Goal: Task Accomplishment & Management: Manage account settings

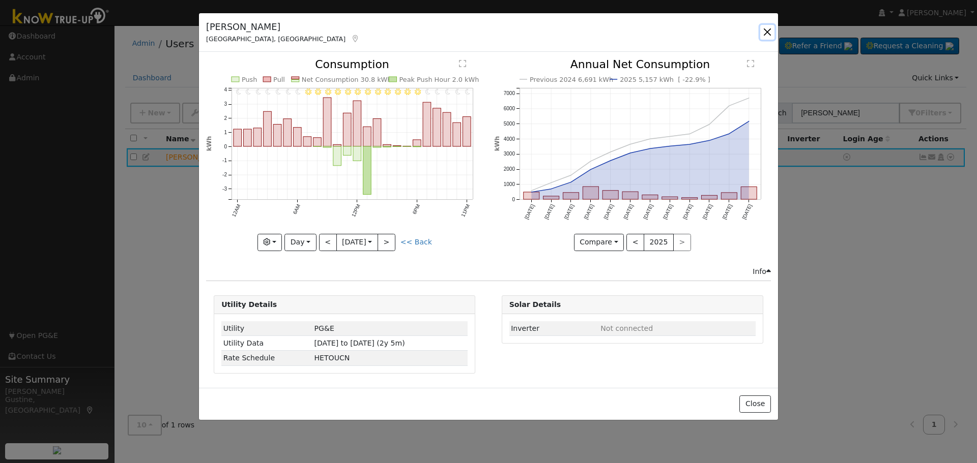
click at [771, 28] on button "button" at bounding box center [767, 32] width 14 height 14
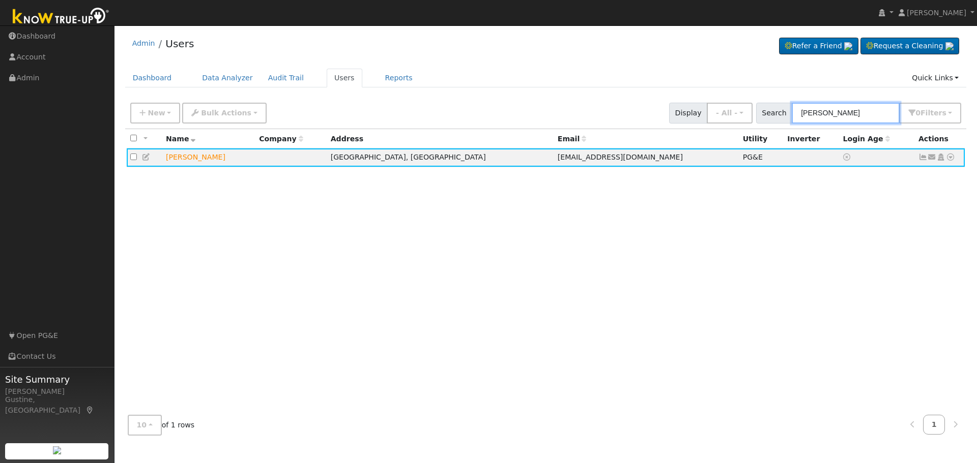
drag, startPoint x: 836, startPoint y: 108, endPoint x: 541, endPoint y: 113, distance: 295.0
click at [547, 113] on div "New Add User Quick Add Quick Connect Quick Convert Lead Bulk Actions Send Email…" at bounding box center [545, 111] width 835 height 24
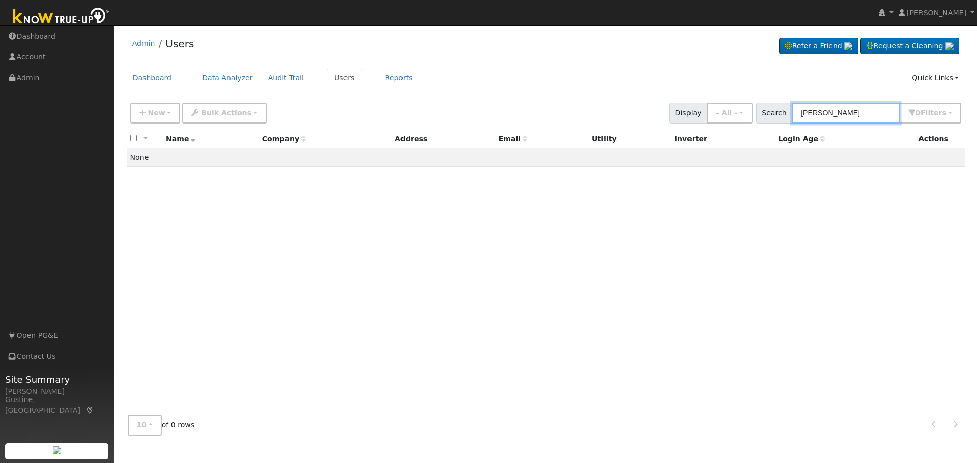
click at [816, 110] on input "[PERSON_NAME]" at bounding box center [845, 113] width 108 height 21
type input "[PERSON_NAME]"
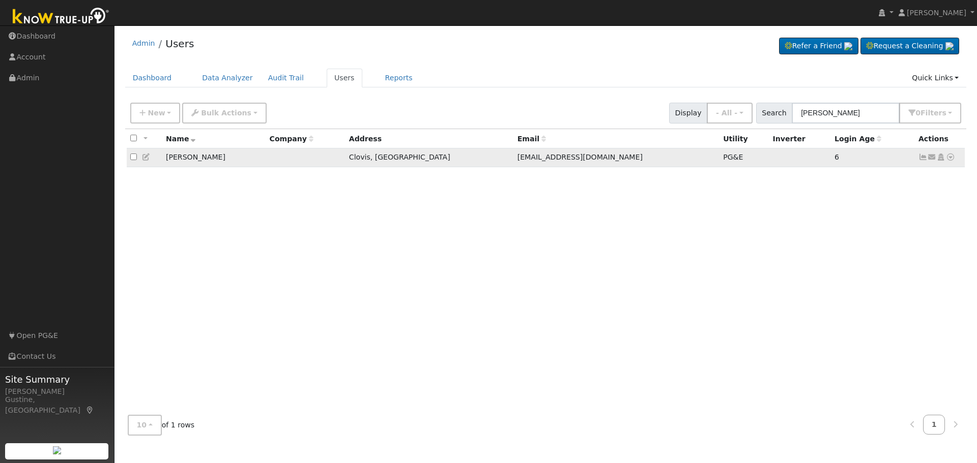
click at [926, 156] on icon at bounding box center [922, 157] width 9 height 7
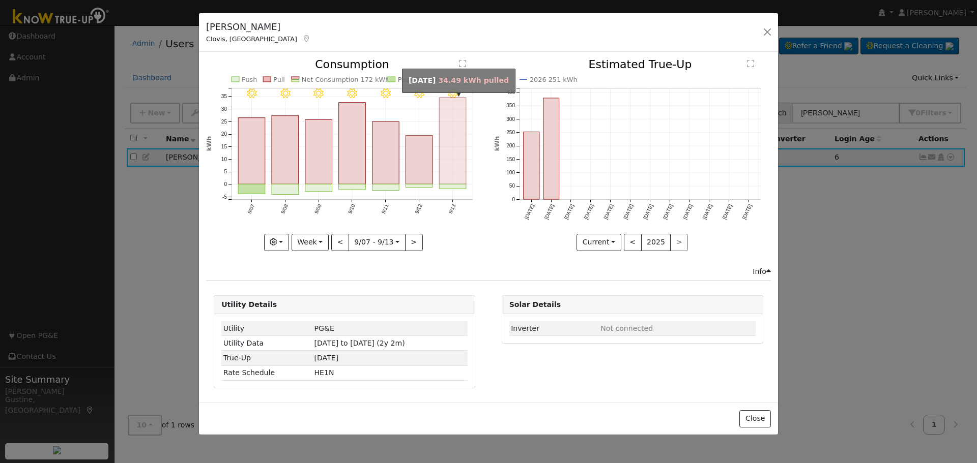
click at [433, 166] on icon "9/13 - Clear 9/12 - Clear 9/11 - Clear 9/10 - MostlyClear 9/09 - Clear 9/08 - C…" at bounding box center [344, 152] width 277 height 186
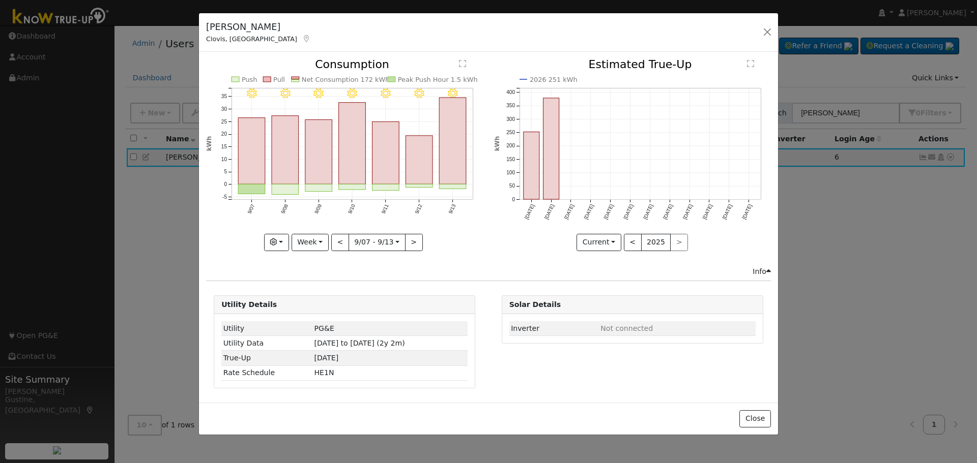
click at [439, 163] on icon "9/13 - Clear 9/12 - Clear 9/11 - Clear 9/10 - MostlyClear 9/09 - Clear 9/08 - C…" at bounding box center [344, 152] width 277 height 186
click at [444, 161] on rect "onclick=""" at bounding box center [452, 141] width 27 height 86
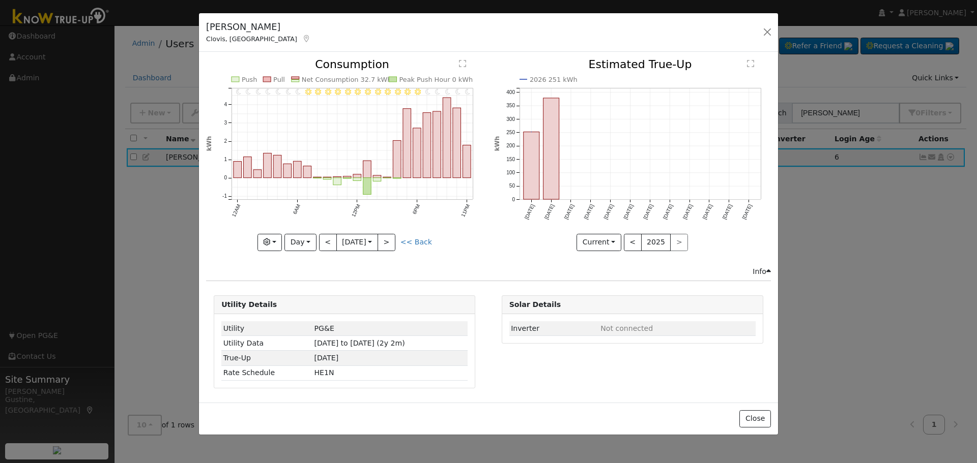
click at [335, 232] on icon "11PM - Clear 10PM - Clear 9PM - Clear 8PM - Clear 7PM - Clear 6PM - Clear 5PM -…" at bounding box center [344, 152] width 277 height 186
click at [329, 242] on button "<" at bounding box center [328, 242] width 18 height 17
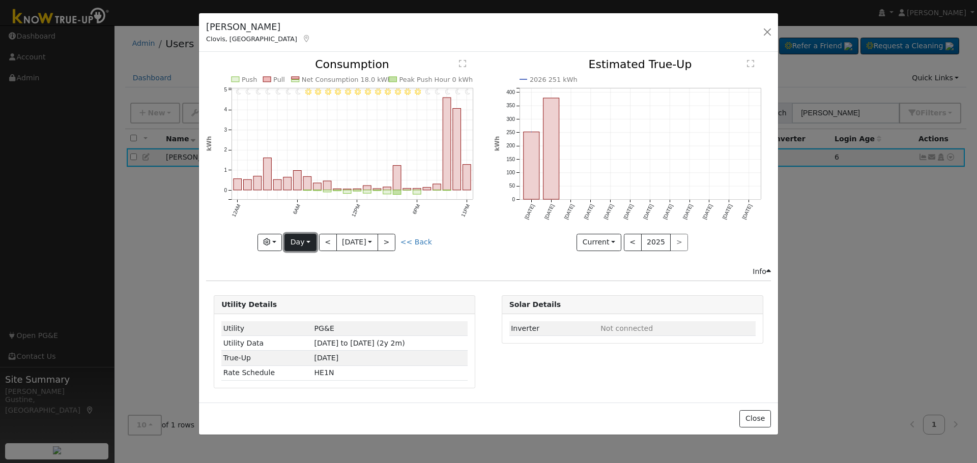
click at [308, 243] on button "Day" at bounding box center [300, 242] width 32 height 17
click at [322, 274] on link "Week" at bounding box center [320, 278] width 71 height 14
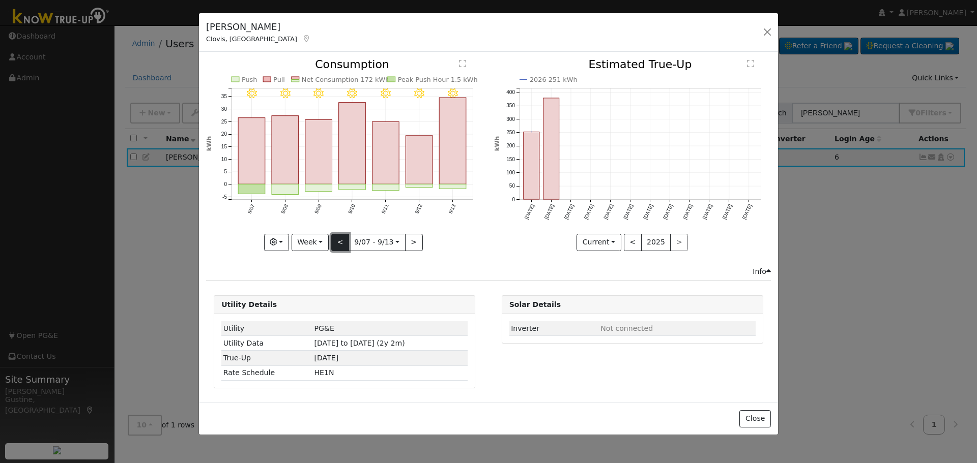
click at [339, 241] on button "<" at bounding box center [340, 242] width 18 height 17
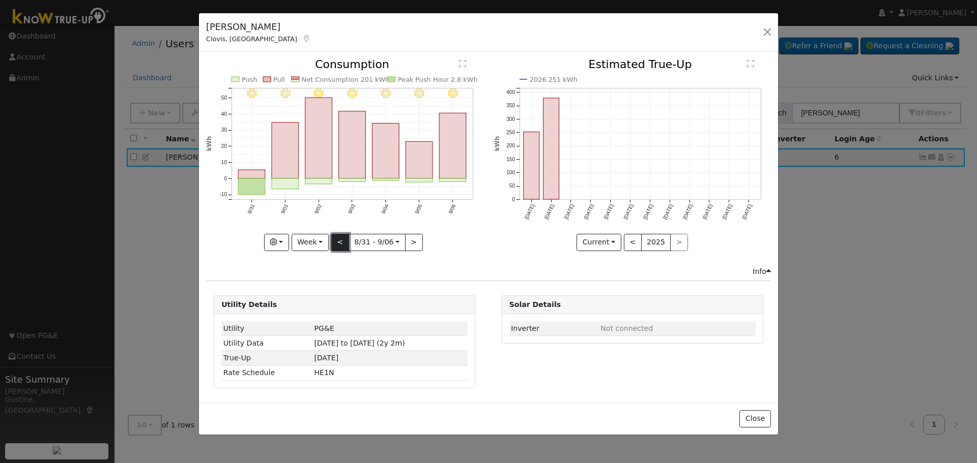
click at [339, 241] on button "<" at bounding box center [340, 242] width 18 height 17
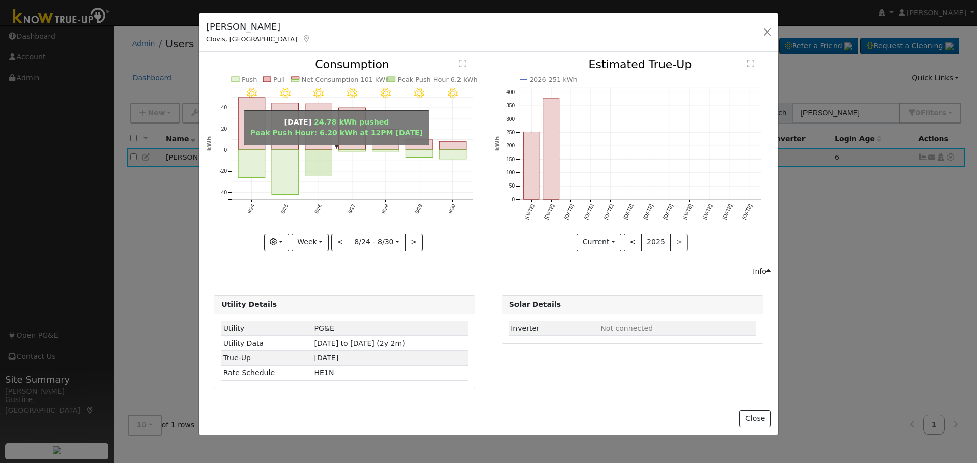
click at [307, 168] on rect "onclick=""" at bounding box center [318, 163] width 27 height 26
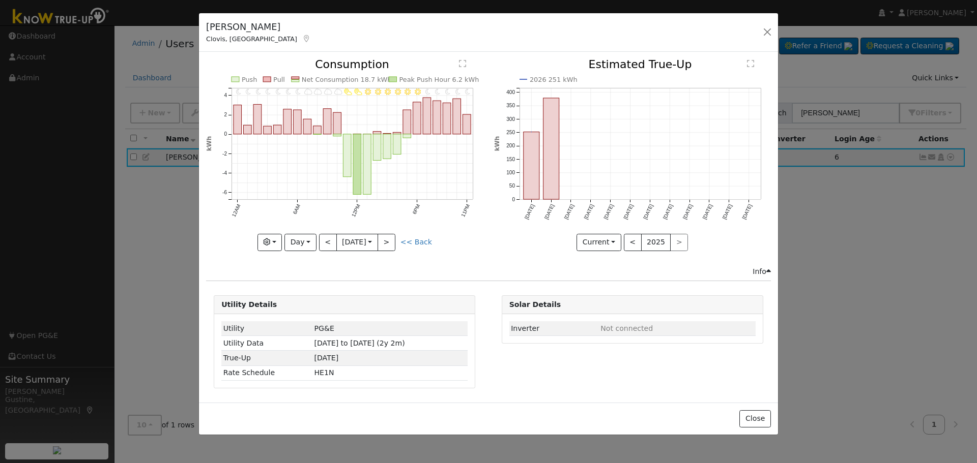
click at [339, 243] on input "[DATE]" at bounding box center [357, 242] width 41 height 16
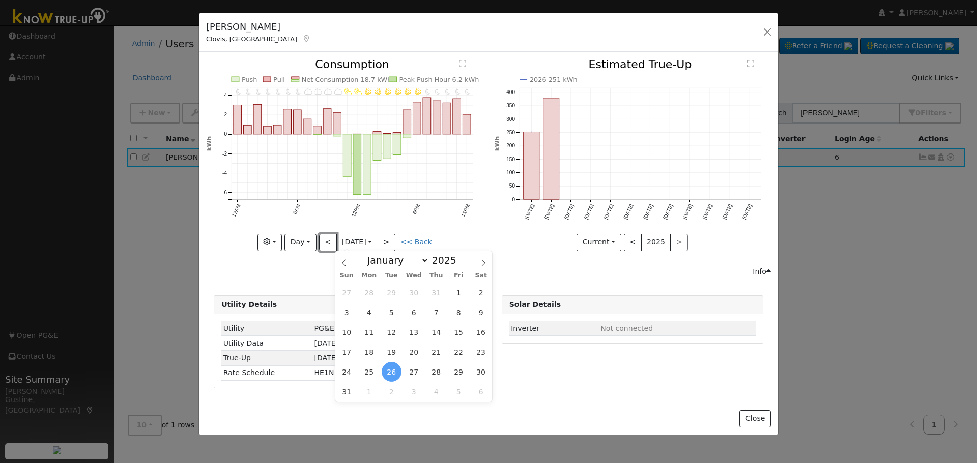
click at [328, 243] on button "<" at bounding box center [328, 242] width 18 height 17
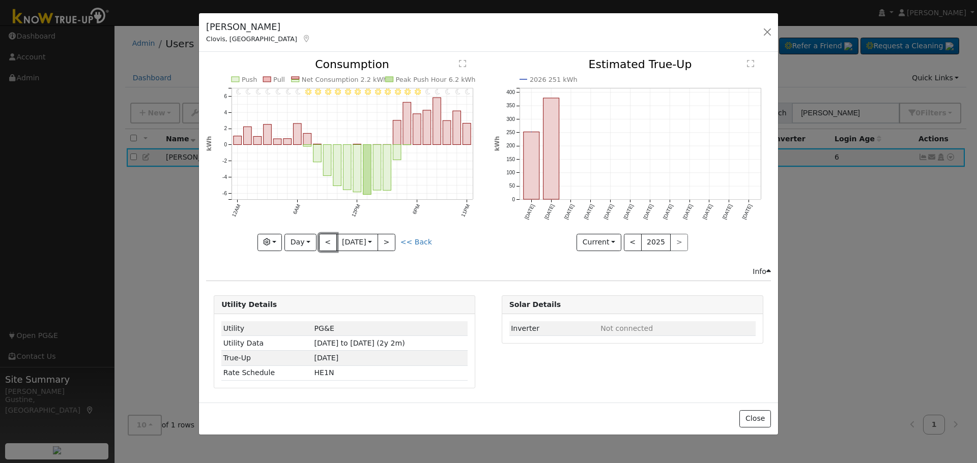
click at [328, 243] on button "<" at bounding box center [328, 242] width 18 height 17
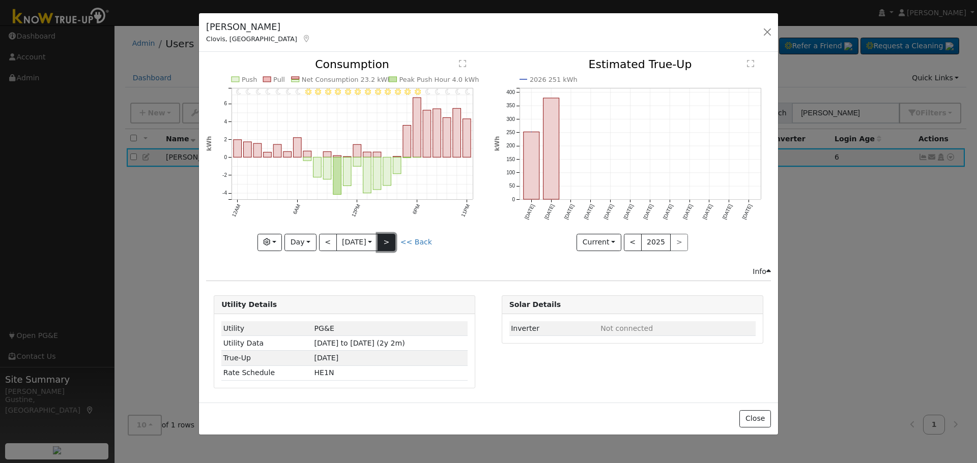
click at [390, 244] on button ">" at bounding box center [386, 242] width 18 height 17
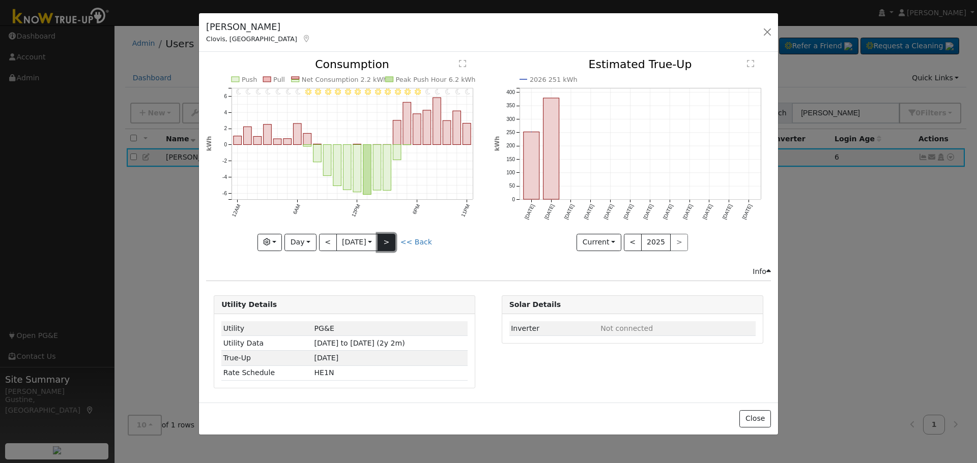
click at [388, 236] on button ">" at bounding box center [386, 242] width 18 height 17
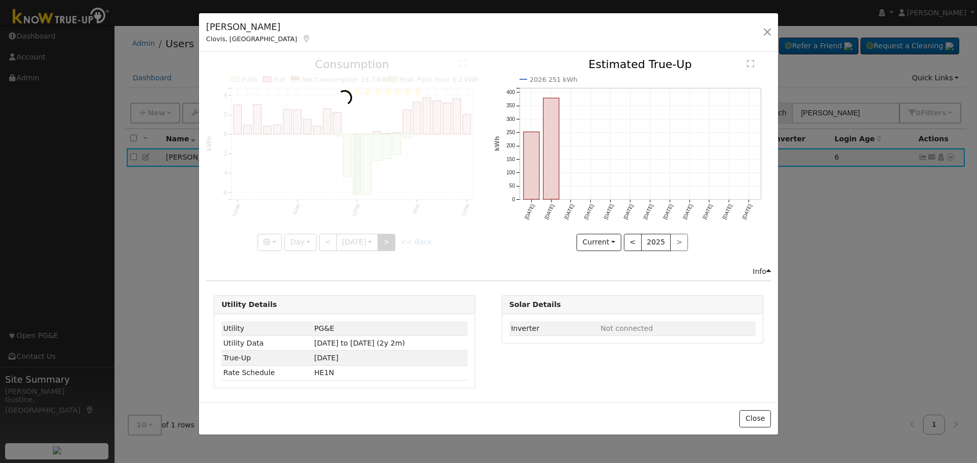
click at [388, 236] on div at bounding box center [344, 155] width 277 height 192
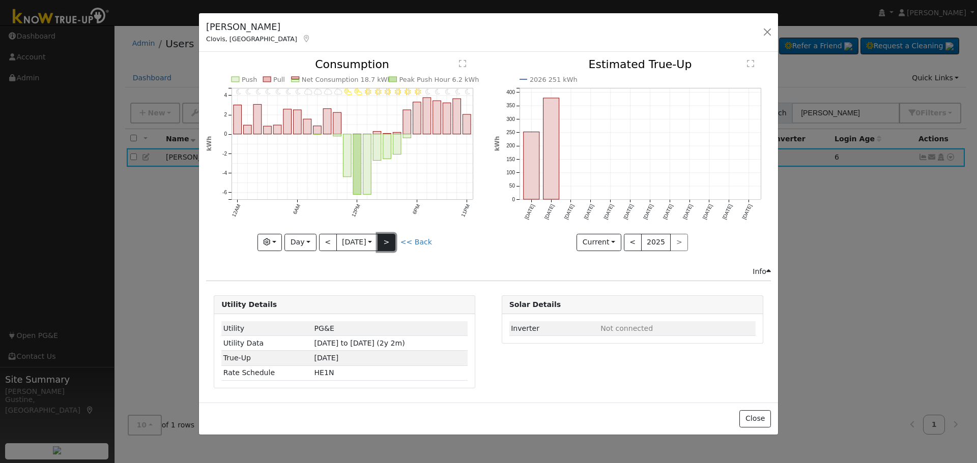
click at [393, 242] on button ">" at bounding box center [386, 242] width 18 height 17
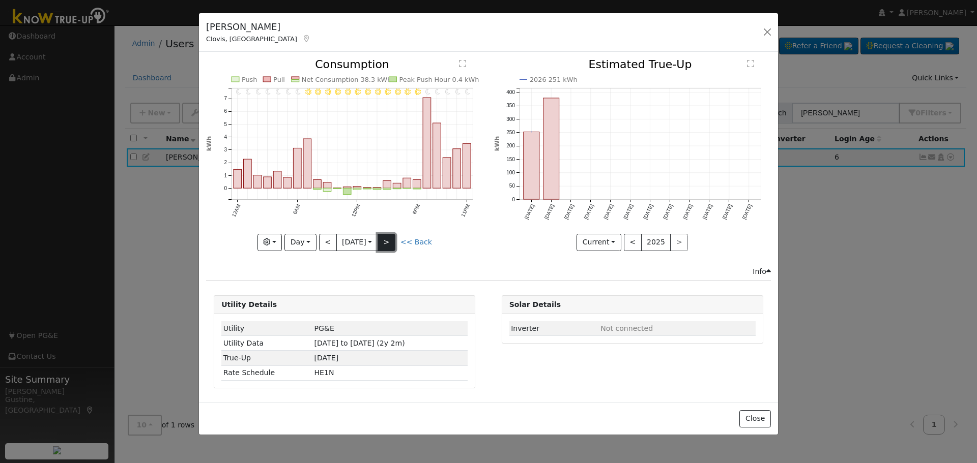
click at [393, 242] on button ">" at bounding box center [386, 242] width 18 height 17
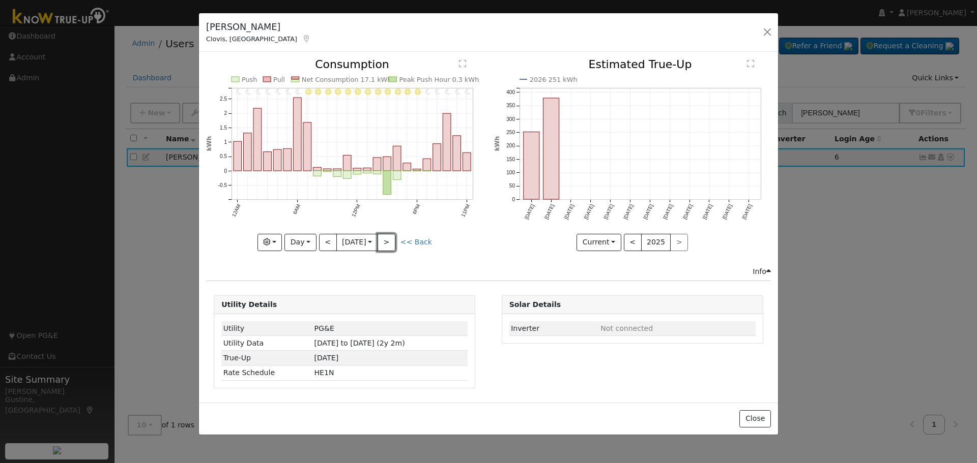
click at [391, 244] on button ">" at bounding box center [386, 242] width 18 height 17
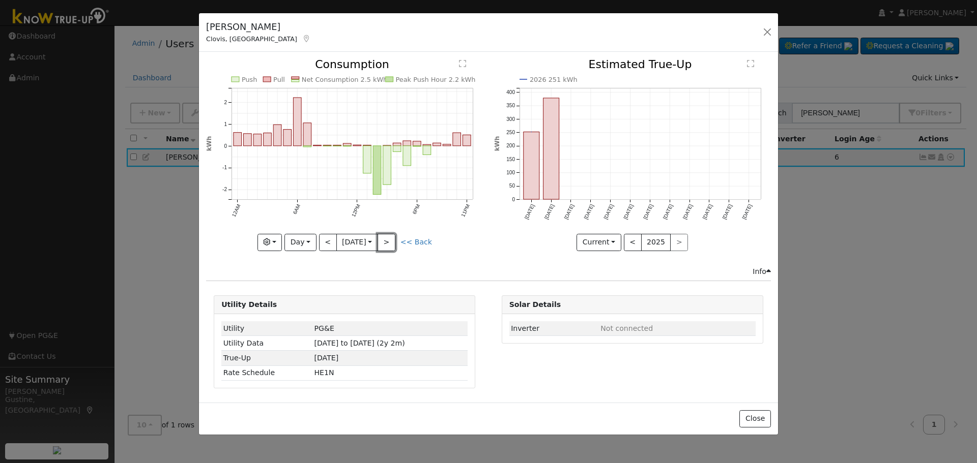
click at [389, 244] on button ">" at bounding box center [386, 242] width 18 height 17
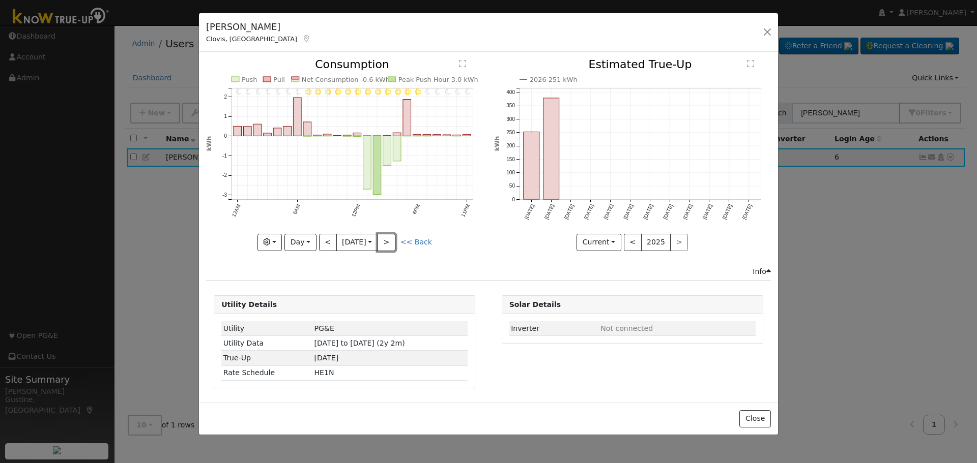
click at [389, 244] on button ">" at bounding box center [386, 242] width 18 height 17
type input "[DATE]"
